Goal: Information Seeking & Learning: Learn about a topic

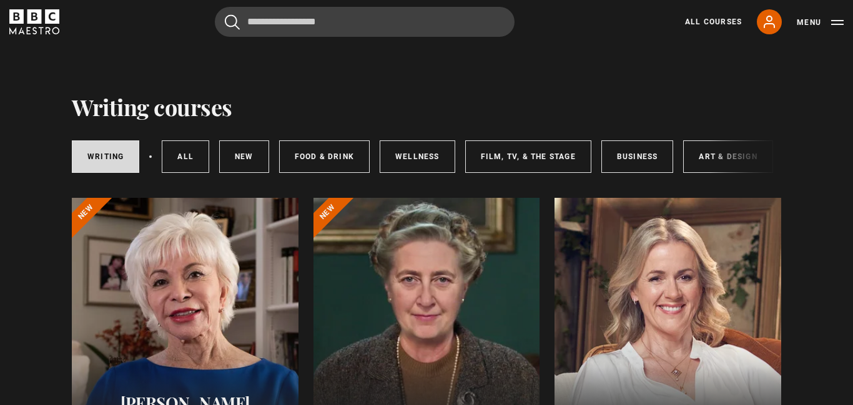
scroll to position [330, 0]
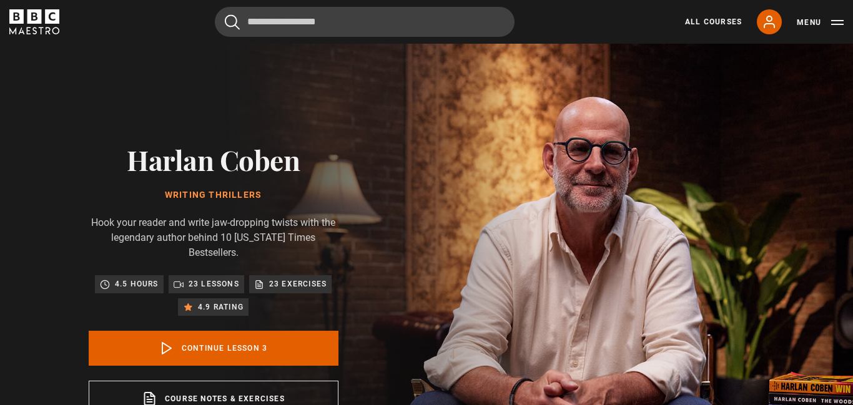
scroll to position [502, 0]
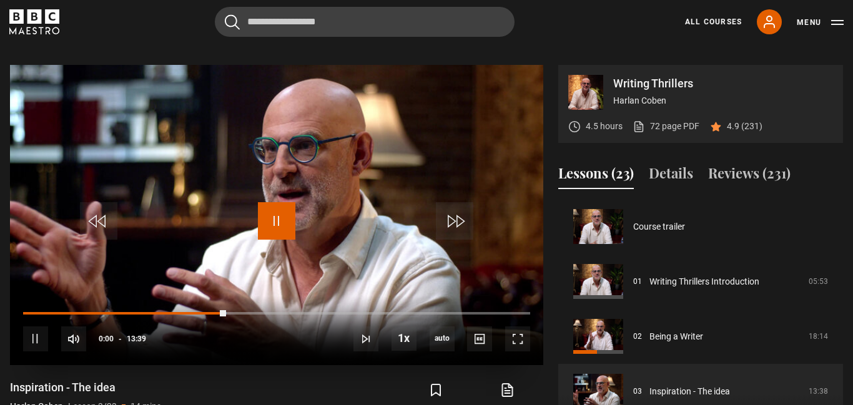
click at [275, 204] on span "Video Player" at bounding box center [276, 220] width 37 height 37
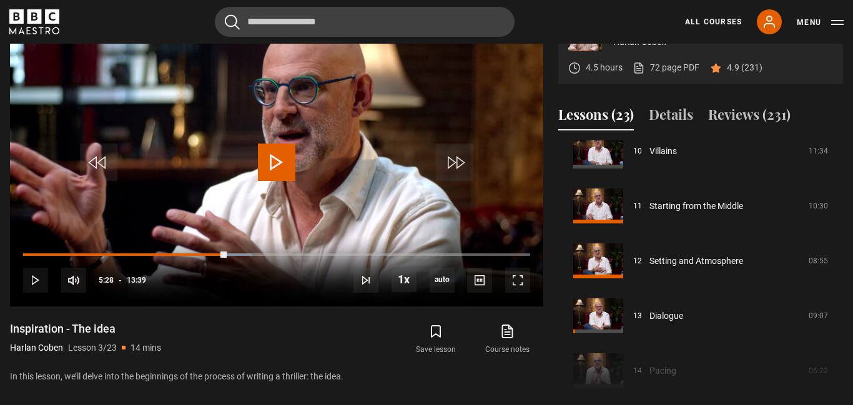
scroll to position [560, 0]
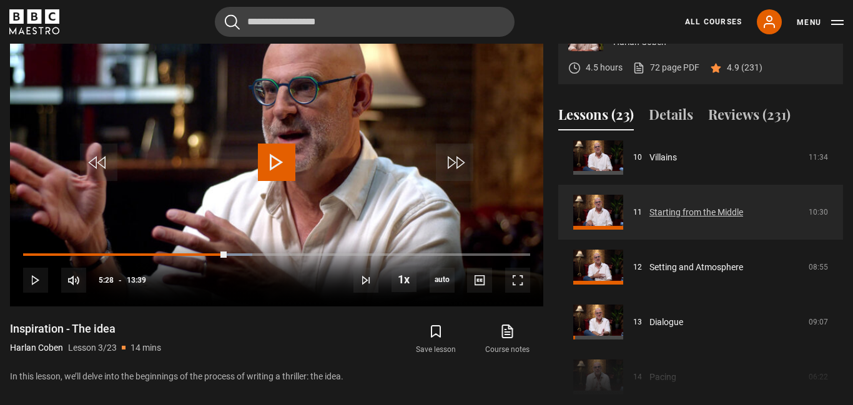
click at [688, 206] on link "Starting from the Middle" at bounding box center [696, 212] width 94 height 13
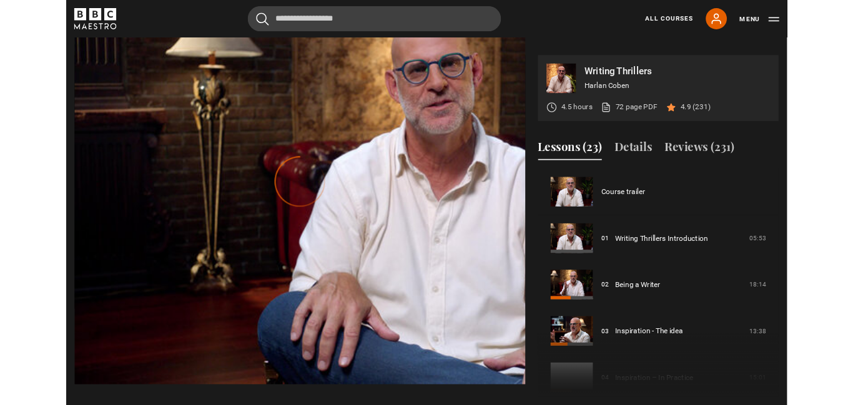
scroll to position [549, 0]
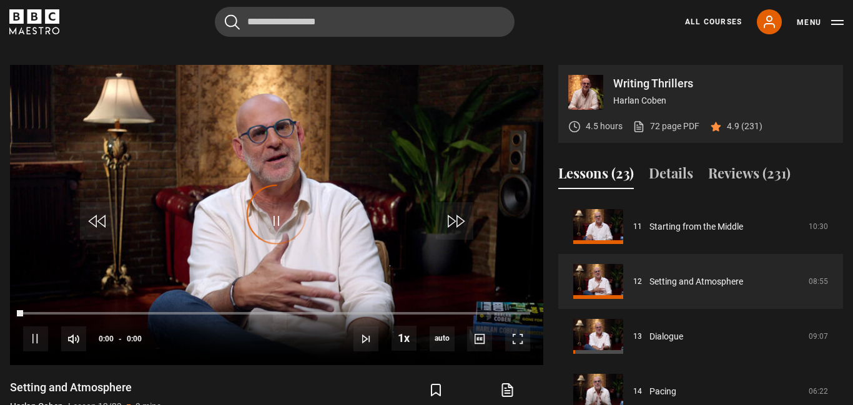
scroll to position [604, 0]
click at [521, 332] on span "Video Player" at bounding box center [517, 338] width 25 height 25
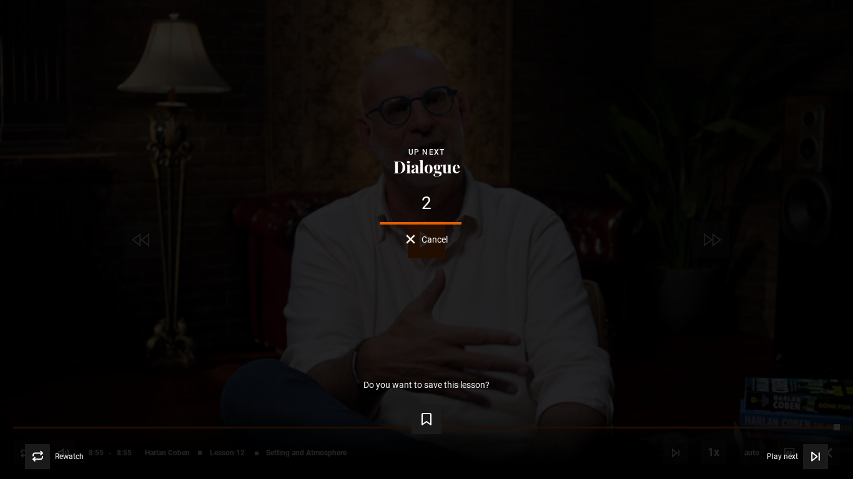
click at [434, 242] on span "Cancel" at bounding box center [434, 239] width 26 height 9
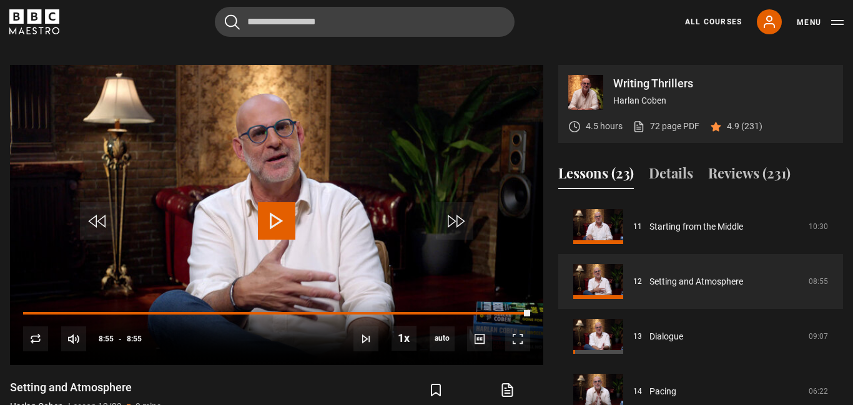
click at [670, 380] on div "Course trailer 01 Writing Thrillers Introduction 05:53 02 Being a Writer 18:14 …" at bounding box center [700, 334] width 285 height 270
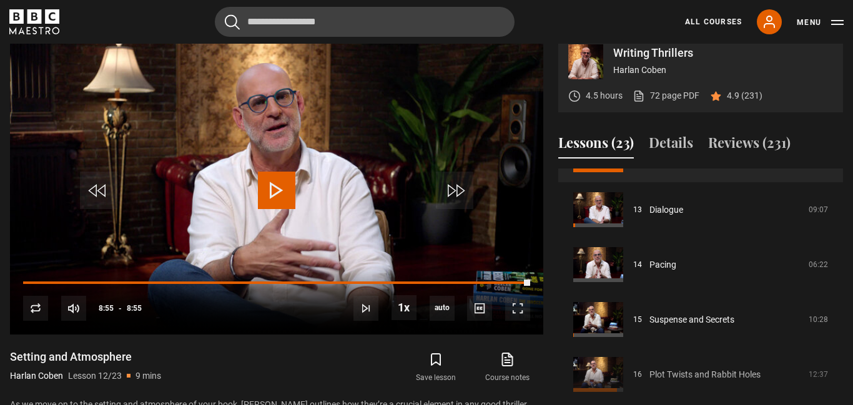
scroll to position [707, 0]
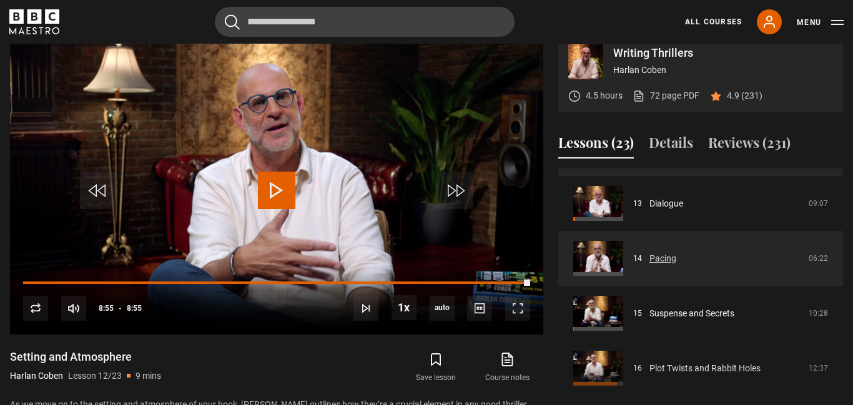
click at [669, 252] on link "Pacing" at bounding box center [662, 258] width 27 height 13
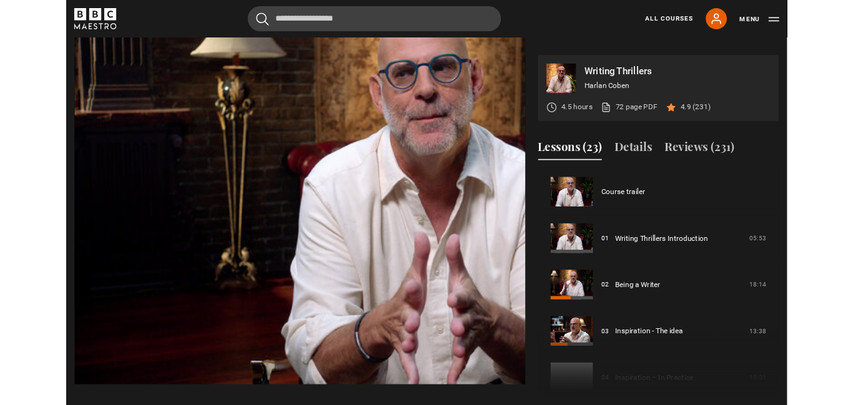
scroll to position [714, 0]
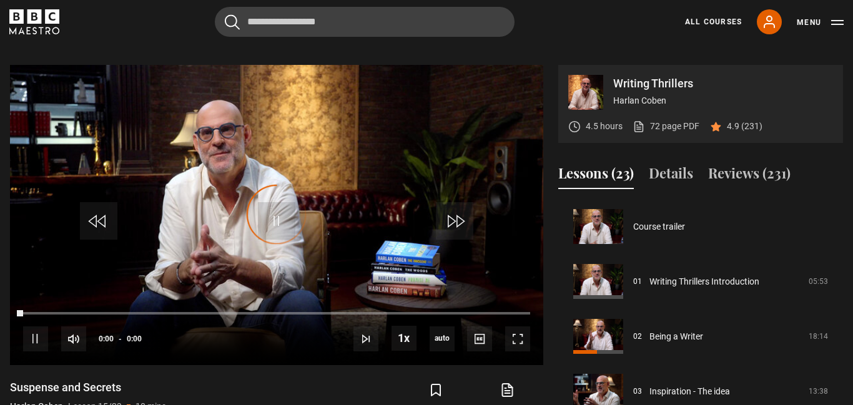
scroll to position [769, 0]
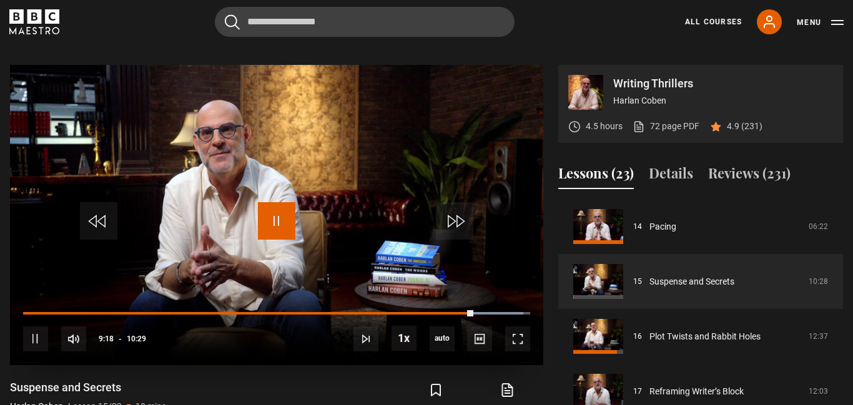
click at [270, 210] on span "Video Player" at bounding box center [276, 220] width 37 height 37
